Goal: Task Accomplishment & Management: Complete application form

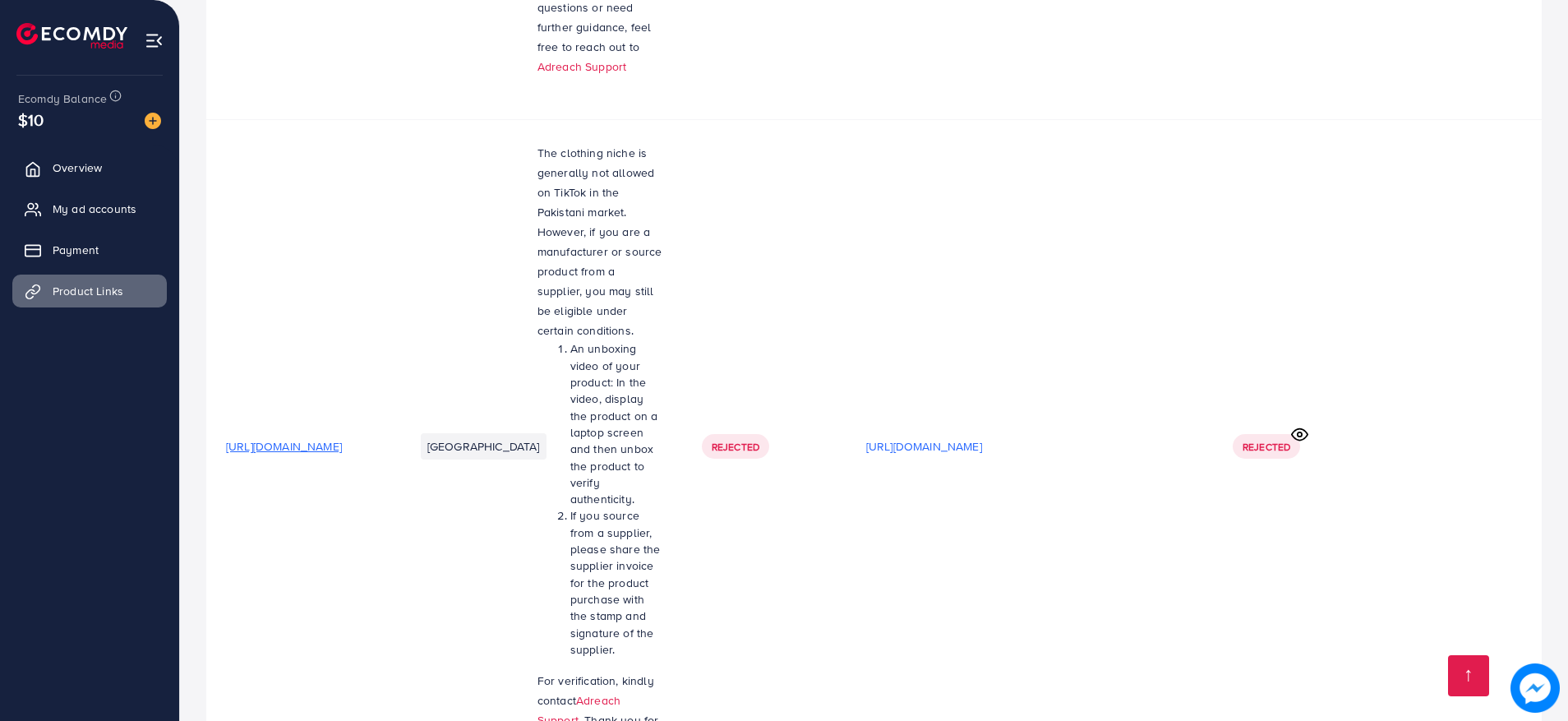
scroll to position [2830, 0]
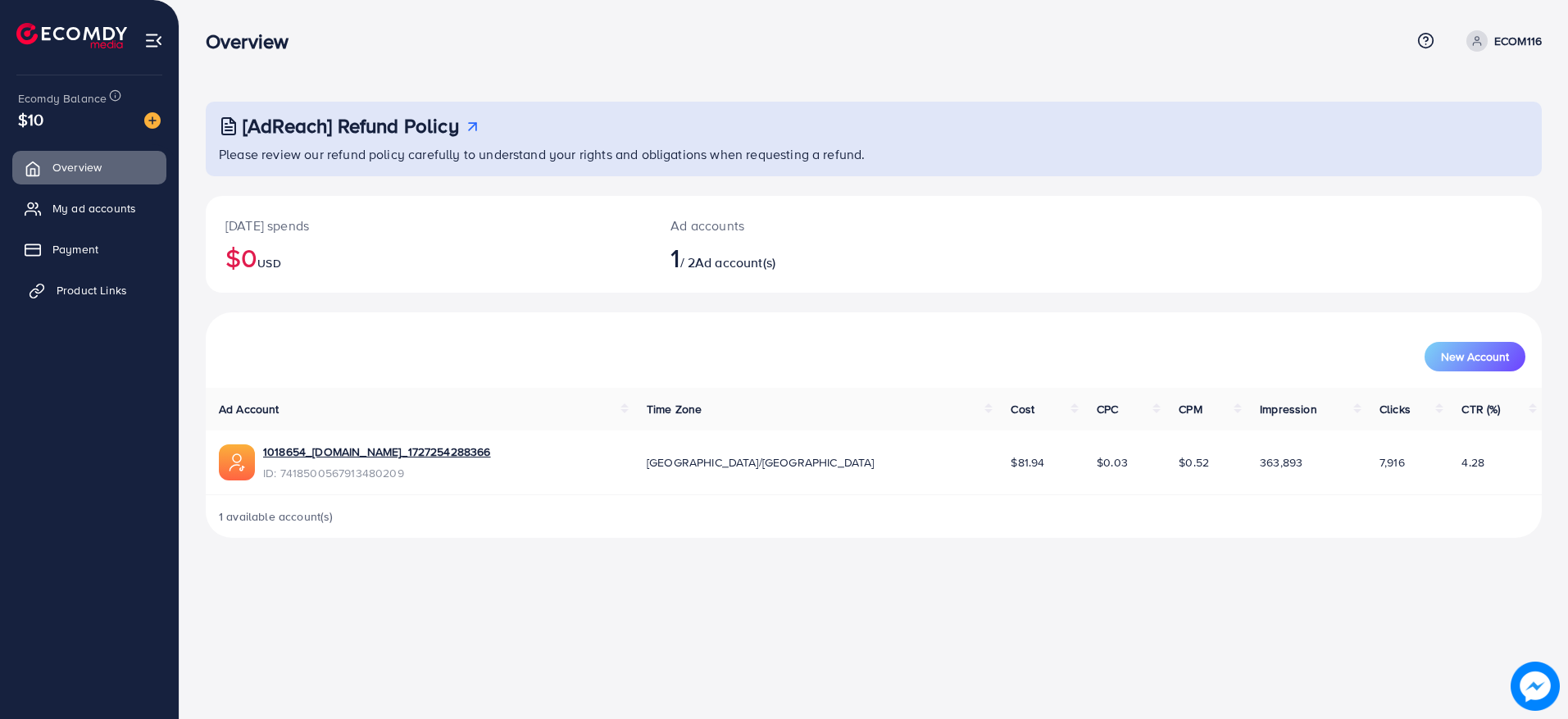
click at [77, 298] on link "Product Links" at bounding box center [89, 290] width 154 height 33
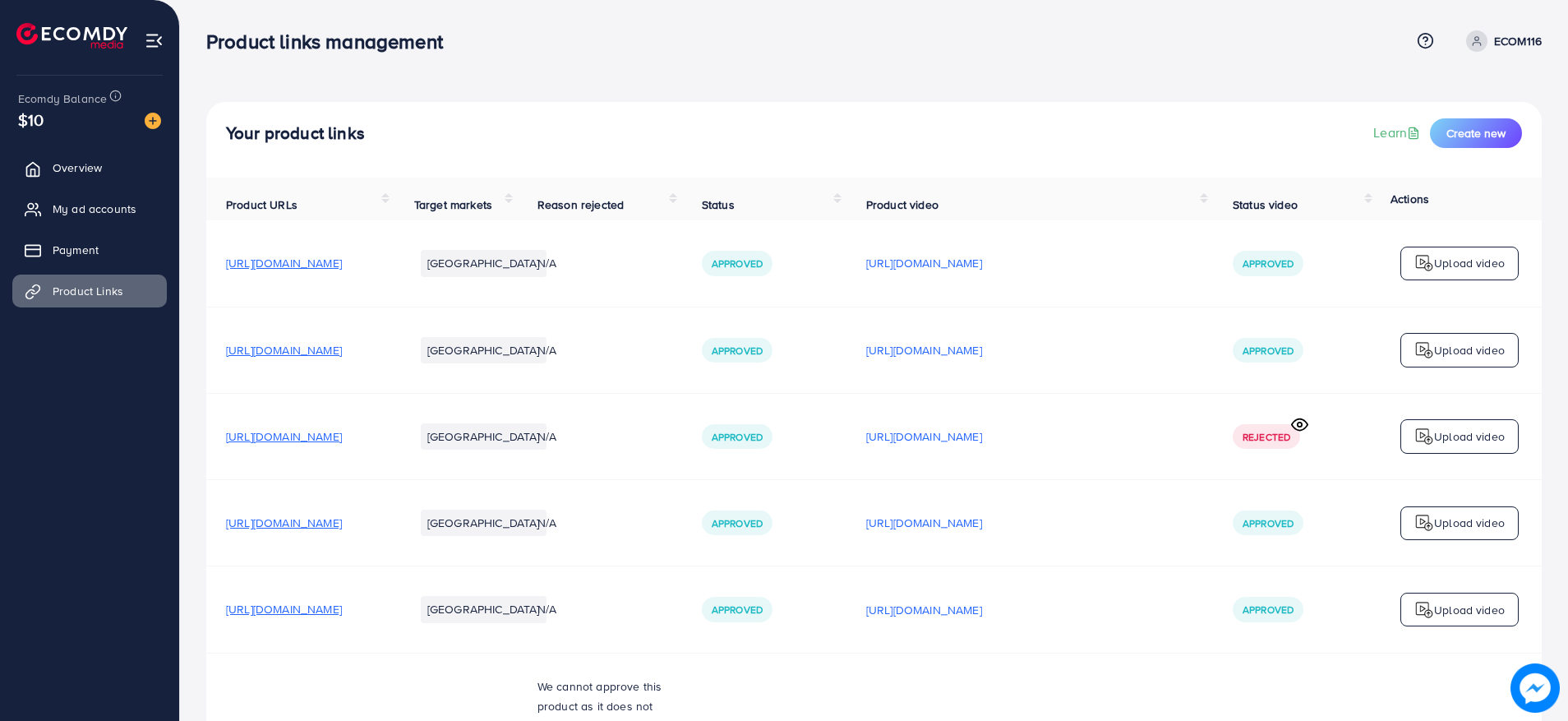
click at [1515, 49] on p "ECOM116" at bounding box center [1519, 41] width 48 height 19
click at [1429, 128] on span "Log out" at bounding box center [1444, 135] width 44 height 19
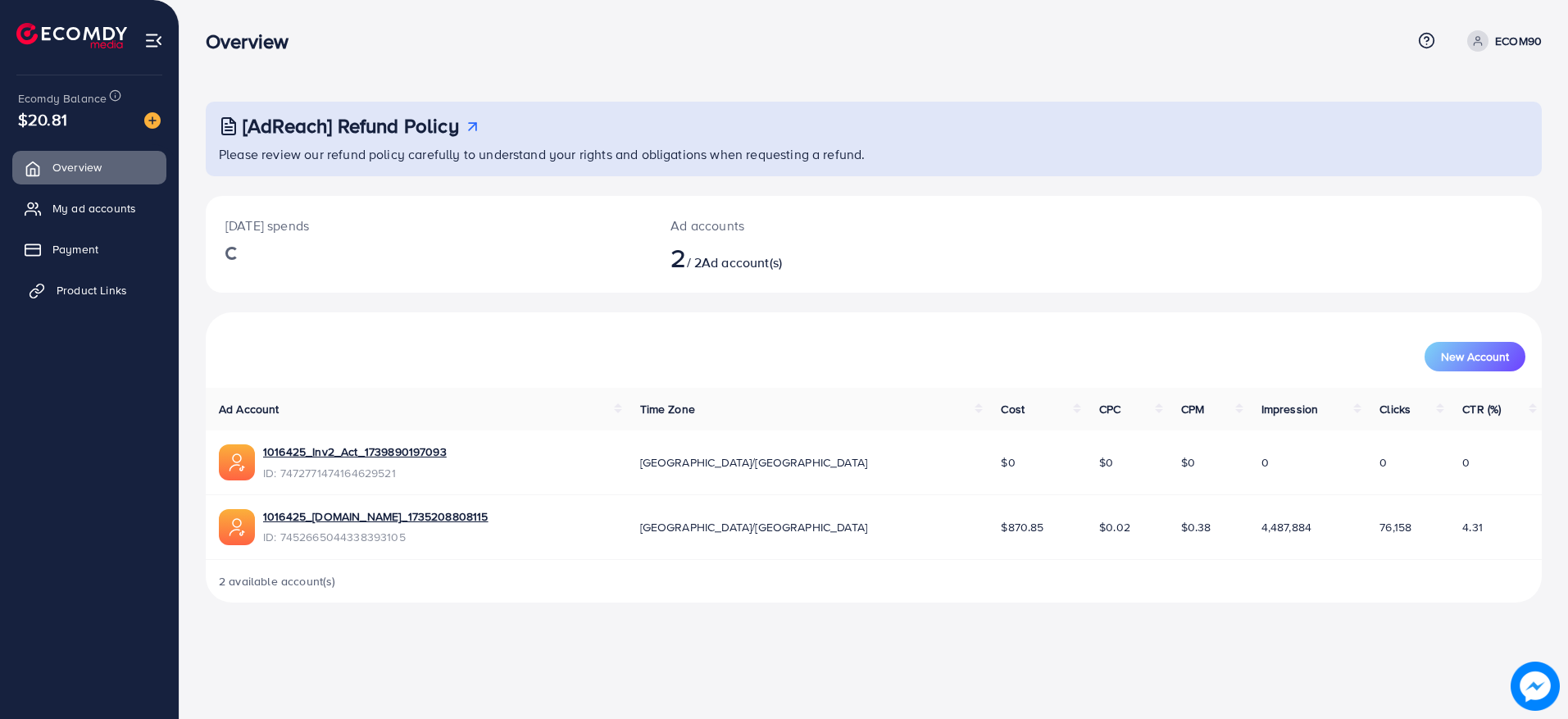
click at [100, 297] on span "Product Links" at bounding box center [92, 290] width 70 height 17
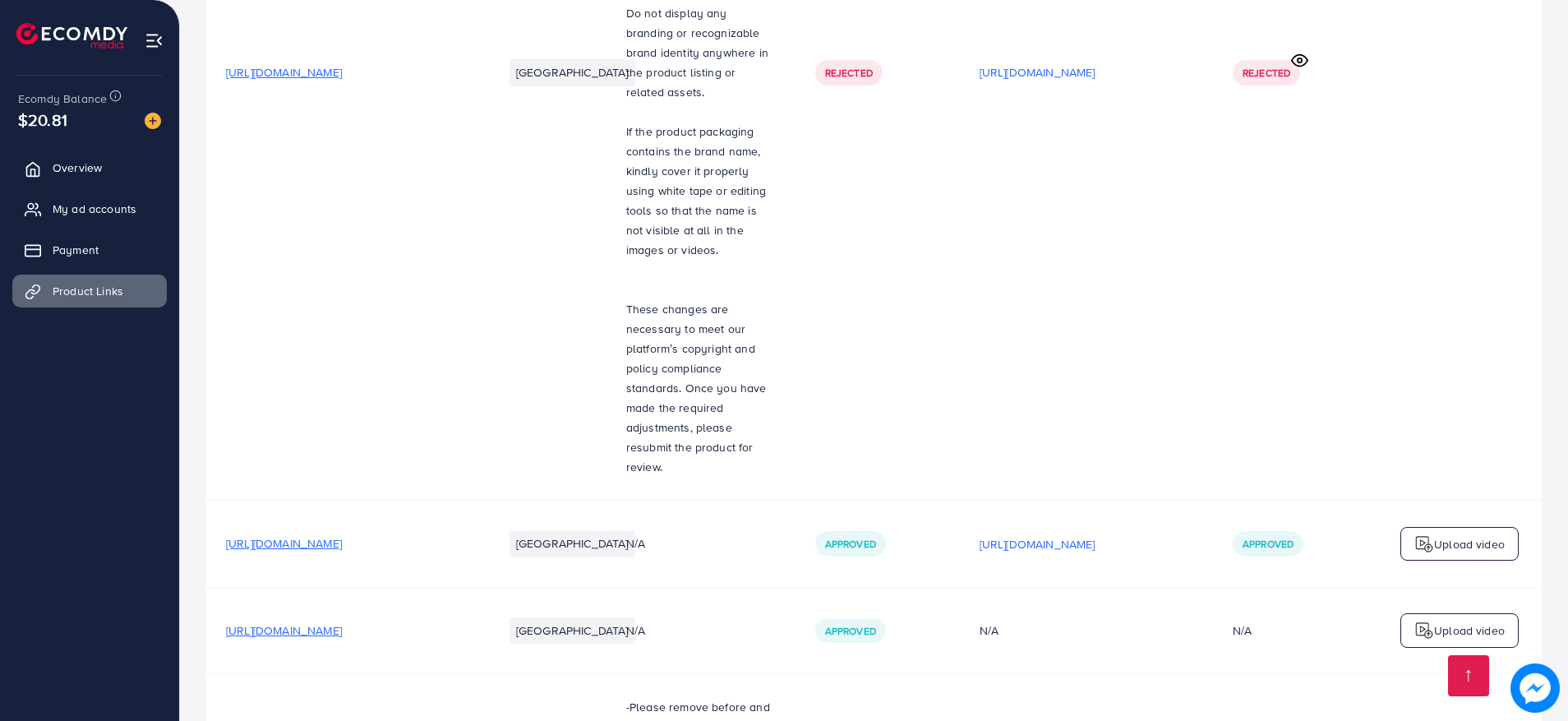
scroll to position [9038, 0]
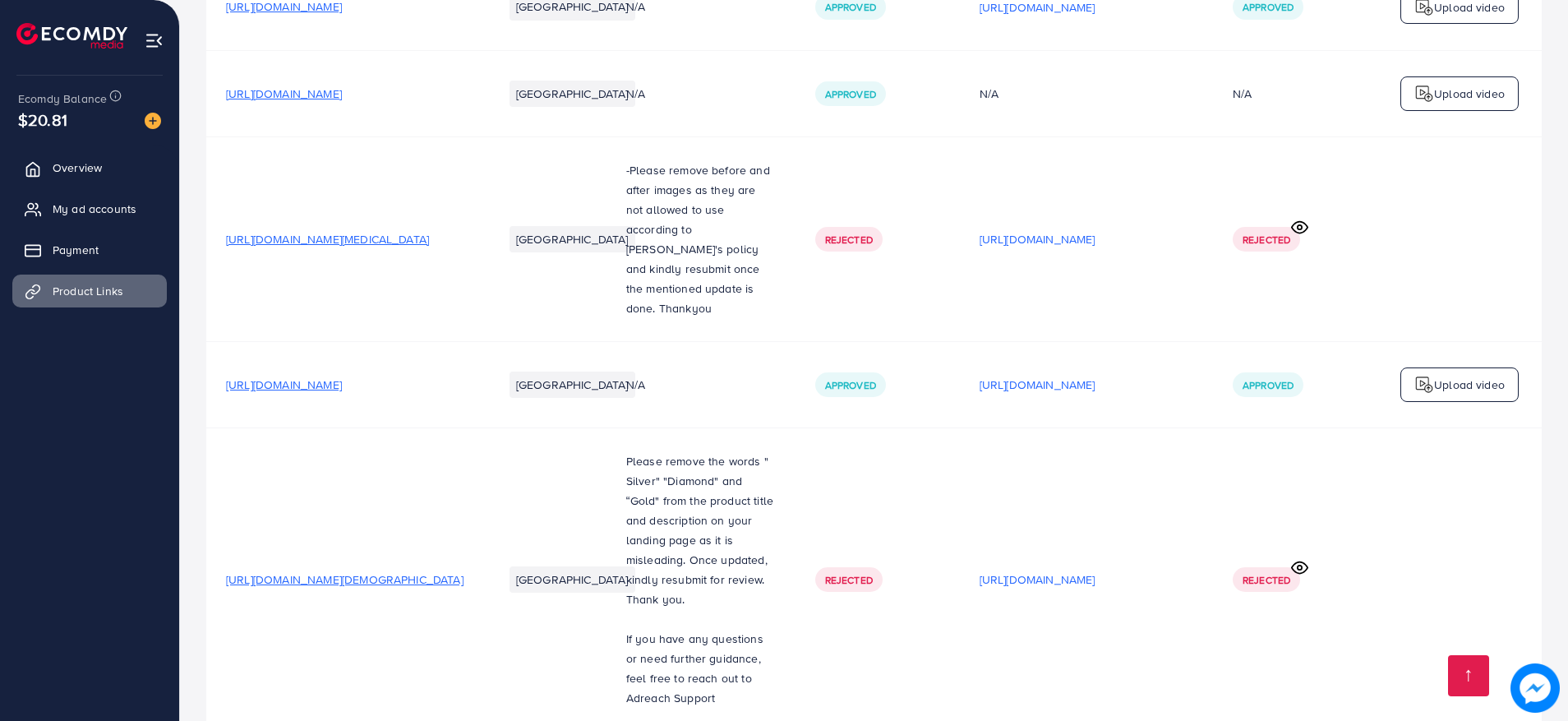
drag, startPoint x: 625, startPoint y: 572, endPoint x: 687, endPoint y: 602, distance: 68.9
copy p "Please remove claiming from the landing page. update it and resubmit again for …"
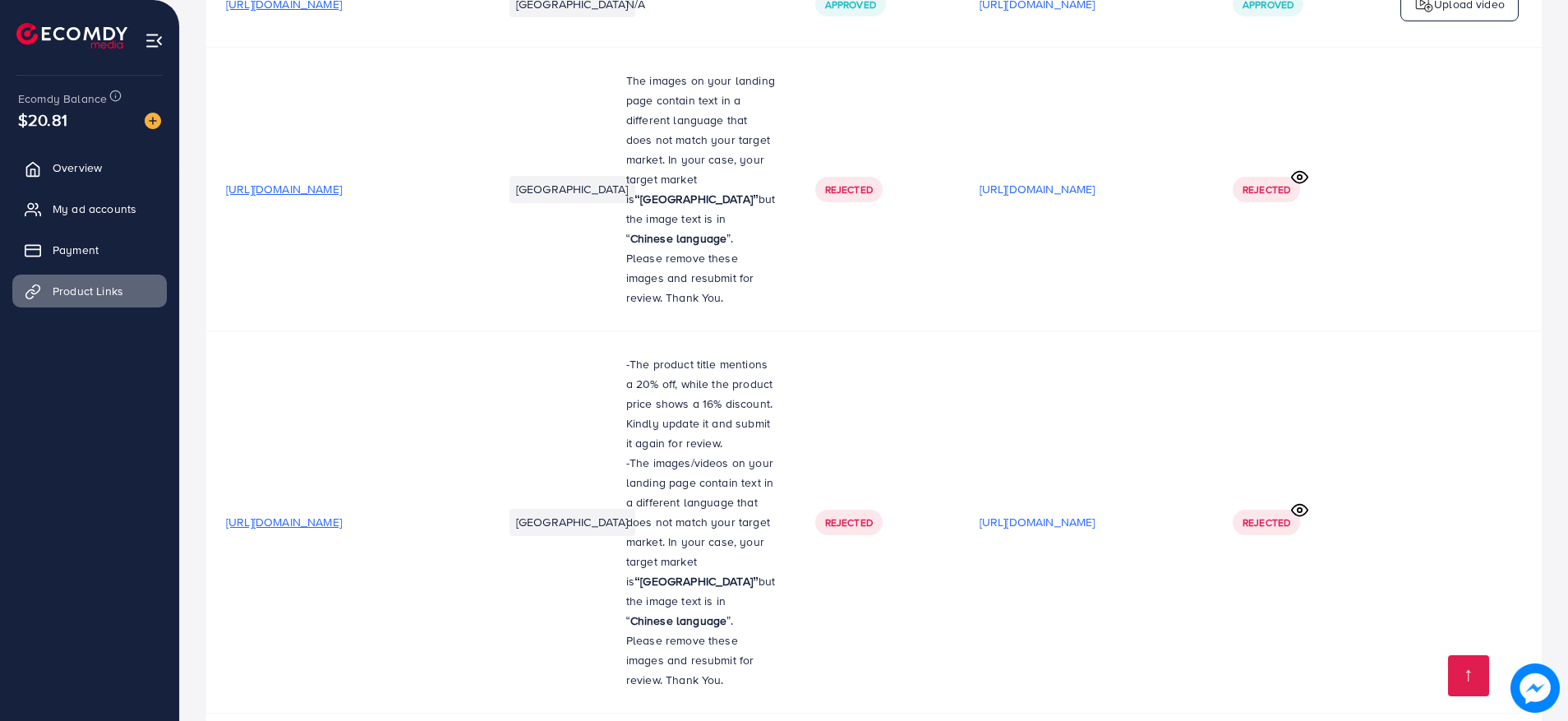
scroll to position [0, 0]
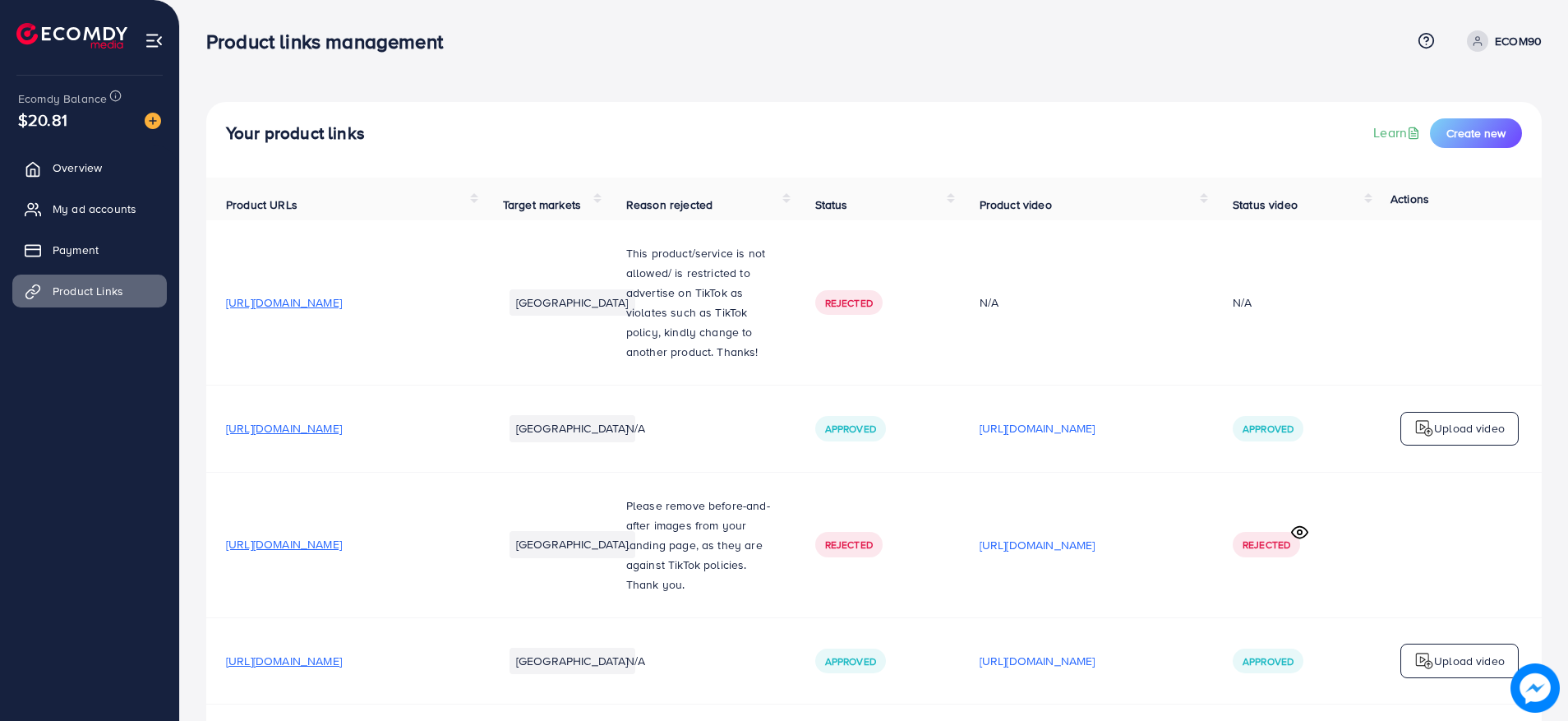
click at [1501, 47] on p "ECOM90" at bounding box center [1518, 41] width 47 height 19
click at [1472, 139] on link "Log out" at bounding box center [1463, 135] width 156 height 37
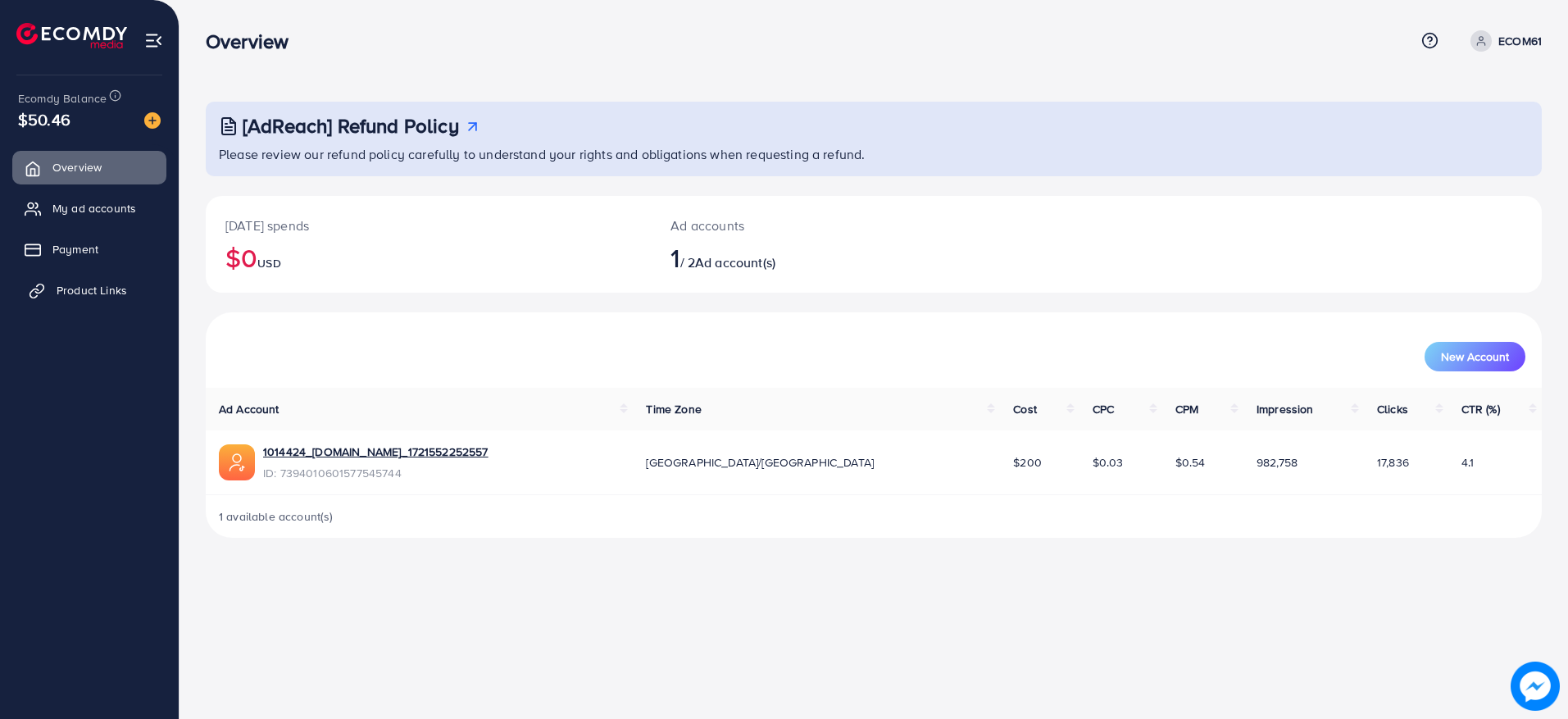
click at [64, 283] on span "Product Links" at bounding box center [92, 290] width 70 height 17
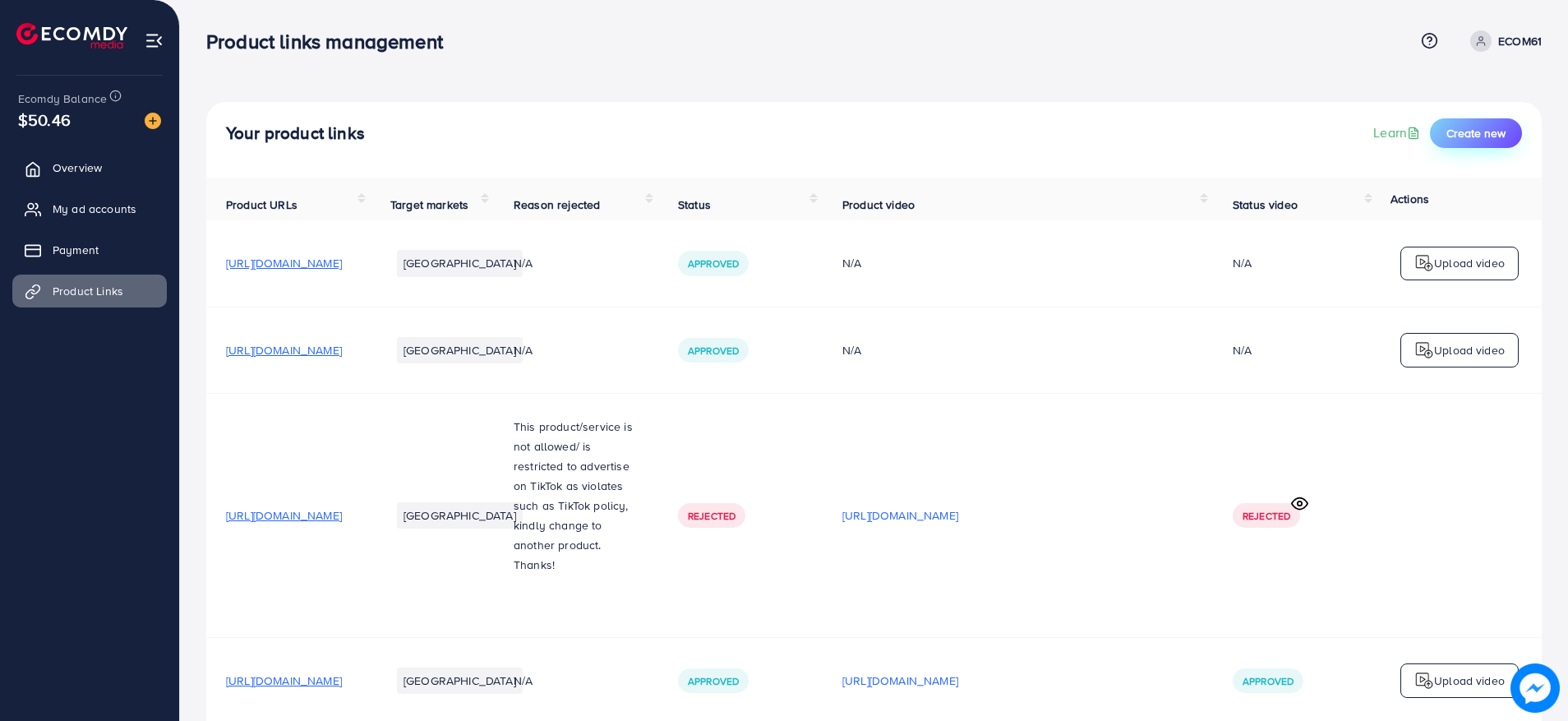
click at [1514, 139] on button "Create new" at bounding box center [1476, 133] width 92 height 30
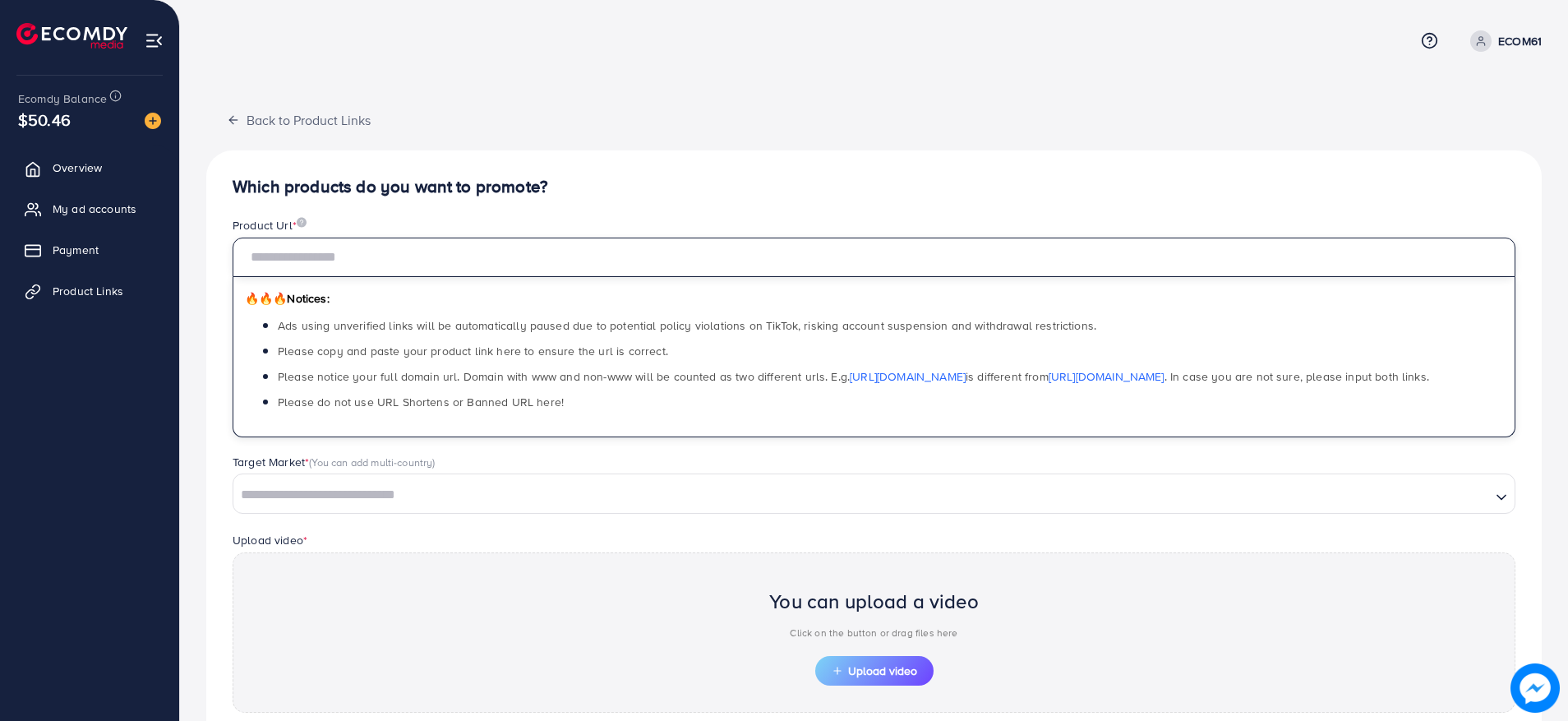
click at [619, 243] on input "text" at bounding box center [874, 257] width 1283 height 40
paste input "**********"
type input "**********"
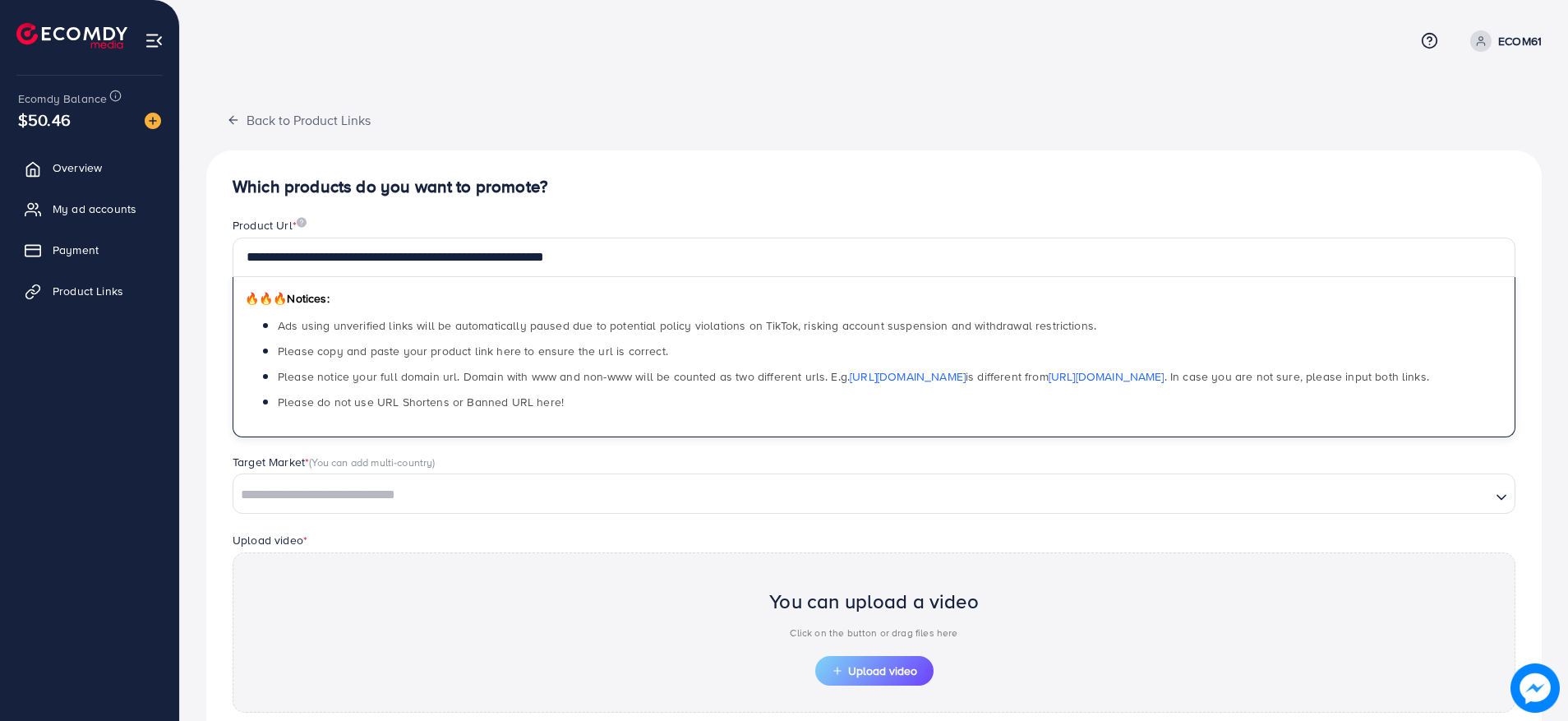
click at [432, 486] on input "Search for option" at bounding box center [862, 495] width 1255 height 26
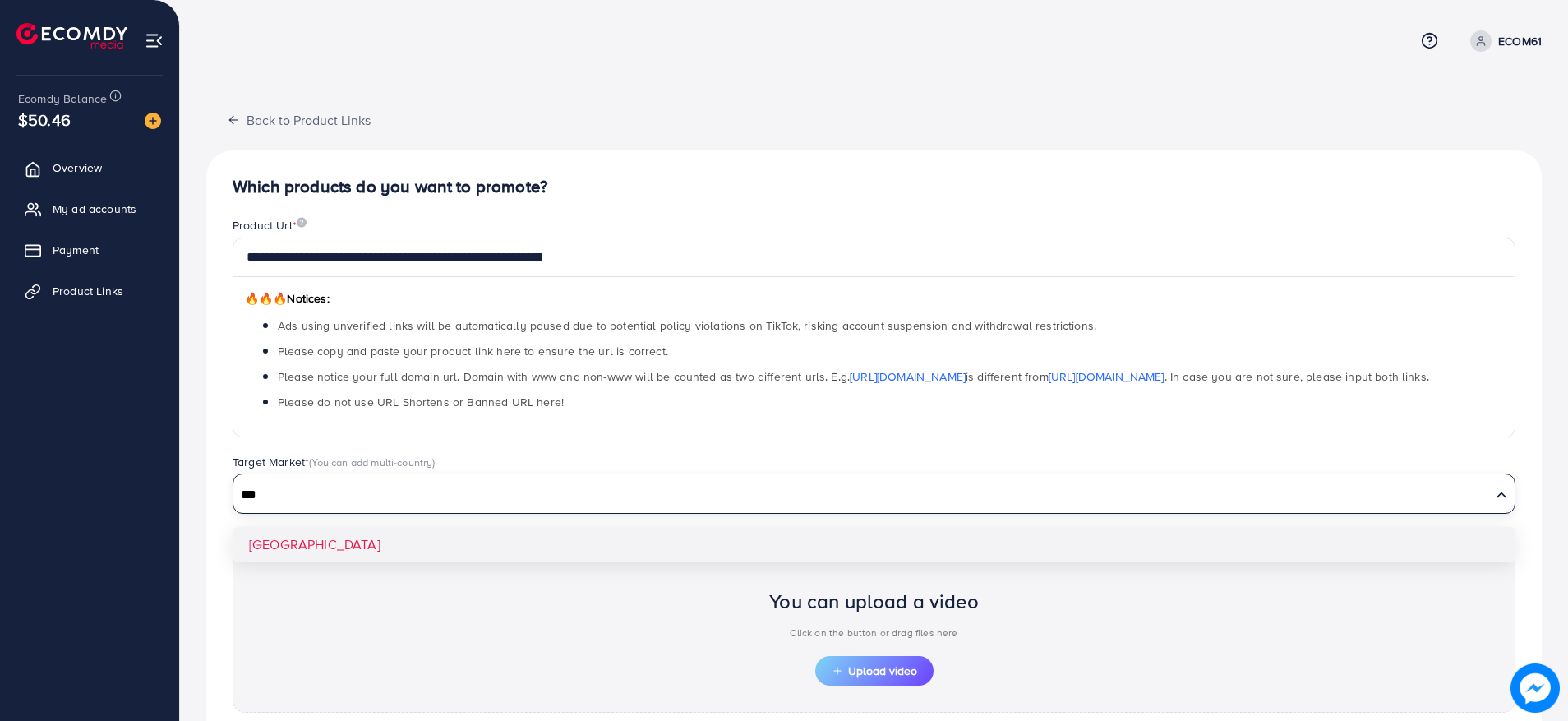
type input "***"
click at [282, 547] on div "**********" at bounding box center [874, 495] width 1336 height 690
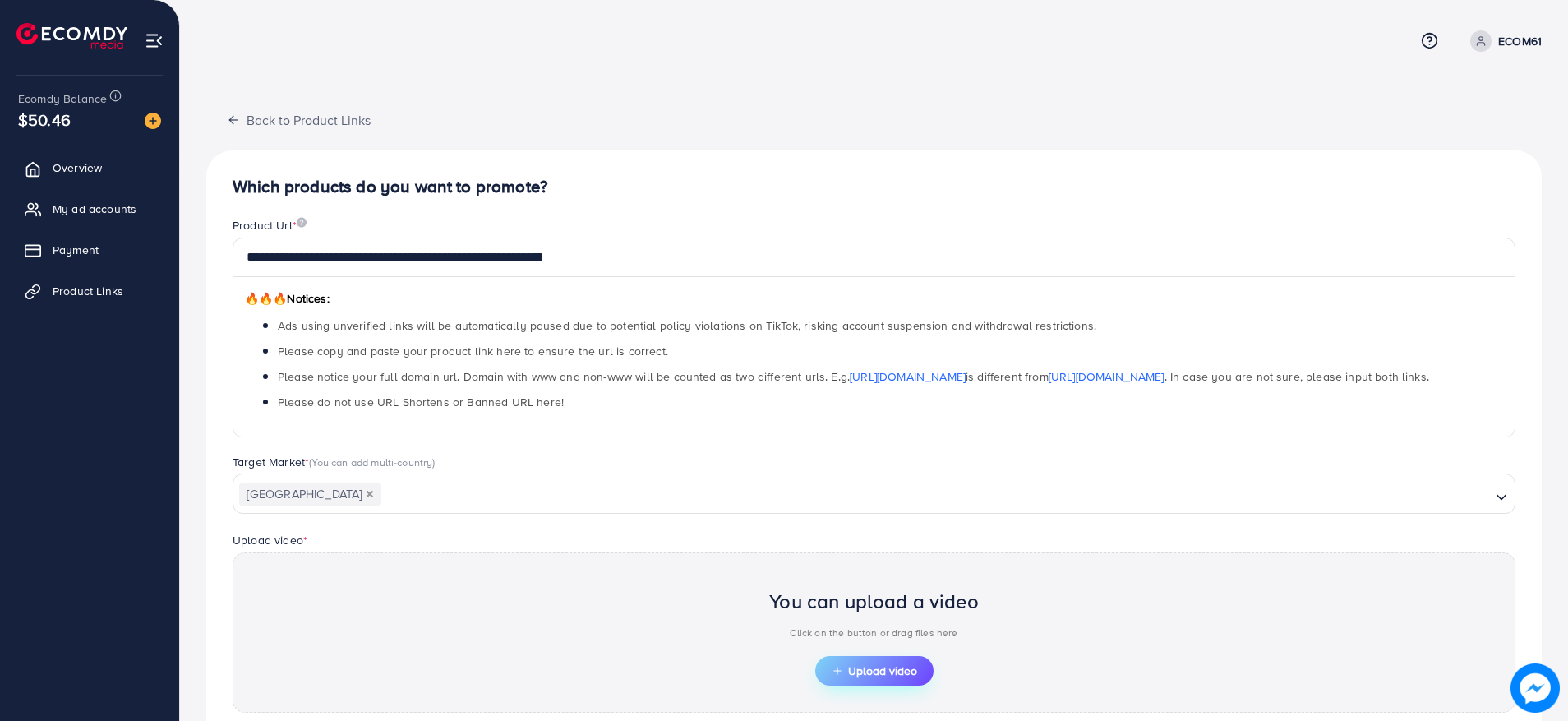
click at [882, 675] on span "Upload video" at bounding box center [874, 671] width 86 height 11
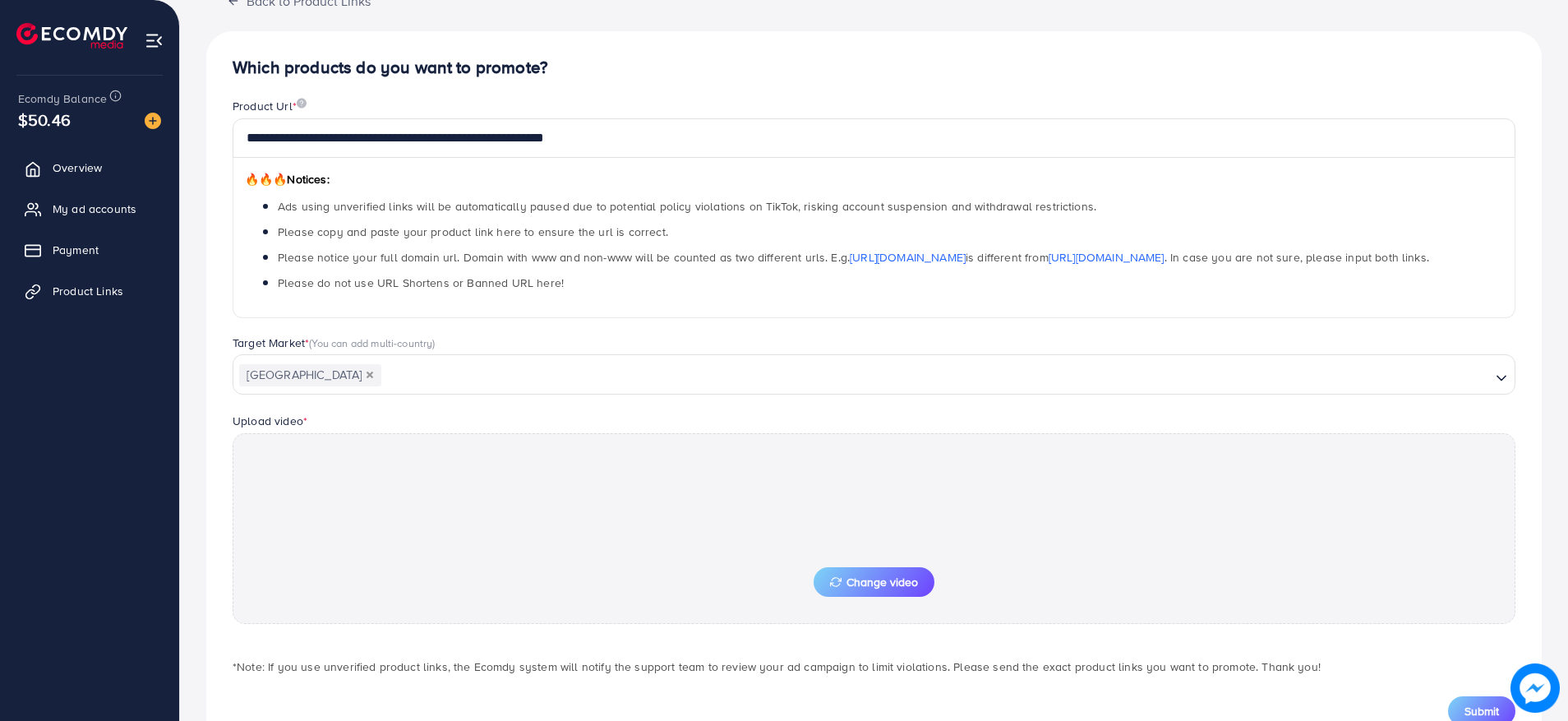
scroll to position [176, 0]
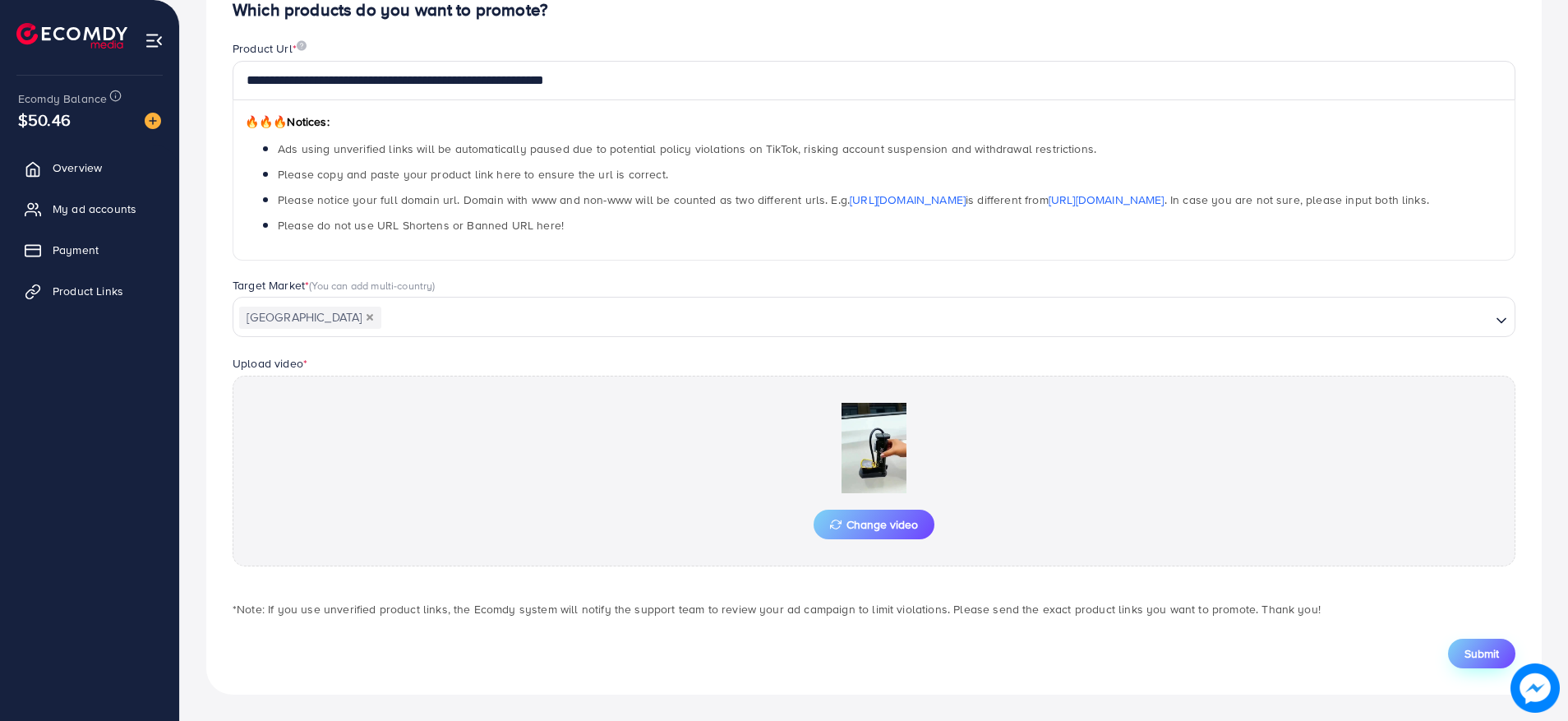
click at [1475, 649] on span "Submit" at bounding box center [1482, 653] width 34 height 17
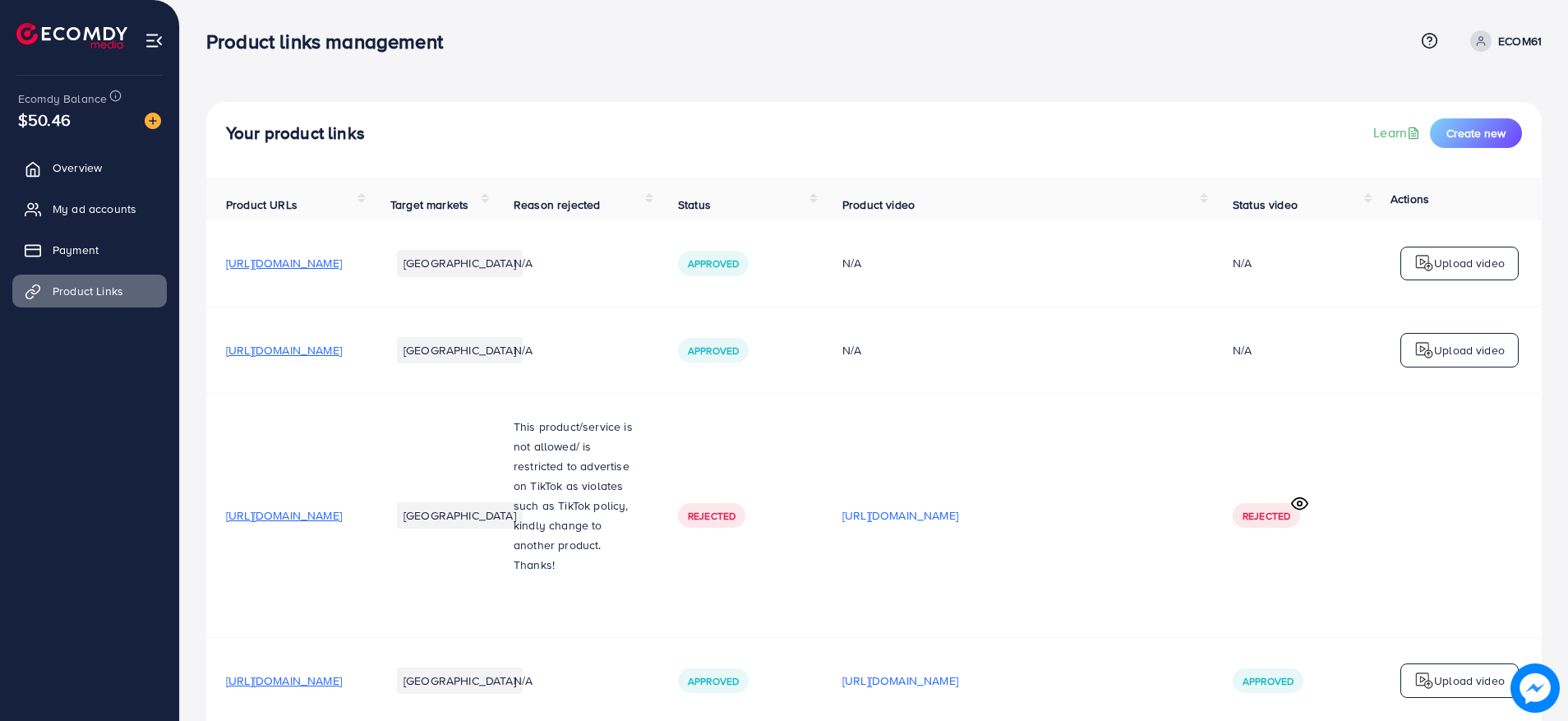
click at [1507, 40] on p "ECOM61" at bounding box center [1519, 41] width 43 height 19
